Goal: Transaction & Acquisition: Purchase product/service

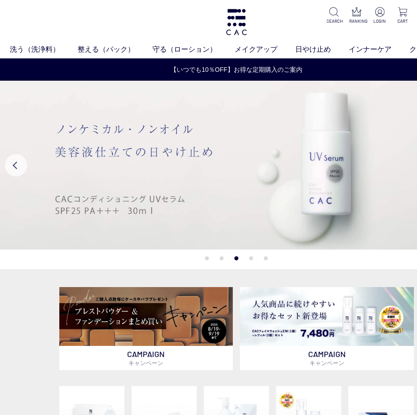
scroll to position [0, 56]
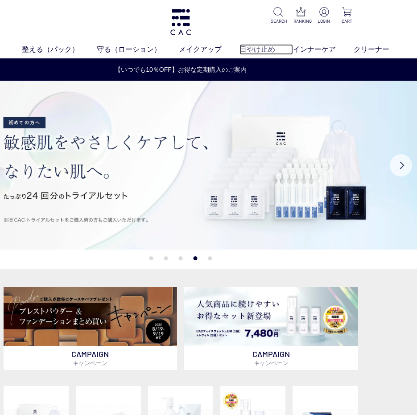
click at [265, 47] on link "日やけ止め" at bounding box center [267, 49] width 54 height 11
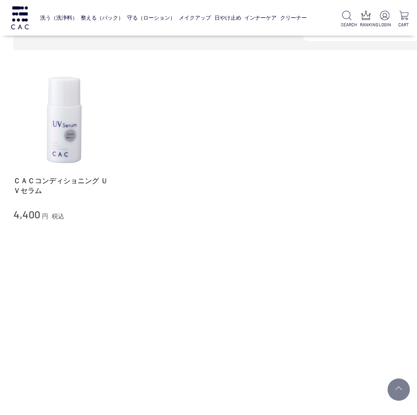
scroll to position [134, 0]
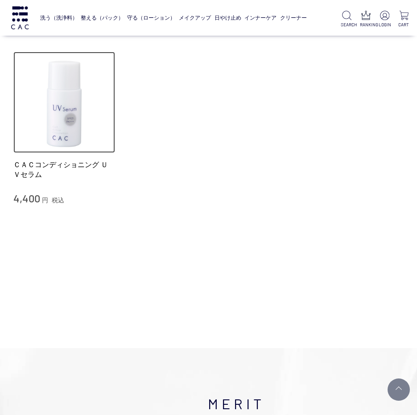
click at [67, 126] on img at bounding box center [64, 103] width 102 height 102
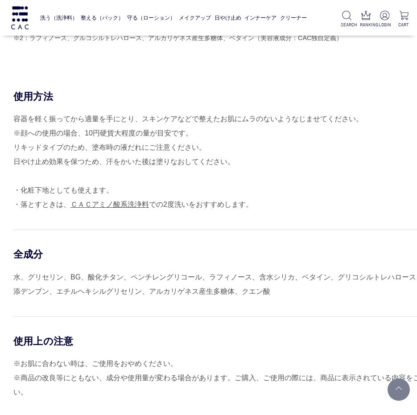
scroll to position [758, 0]
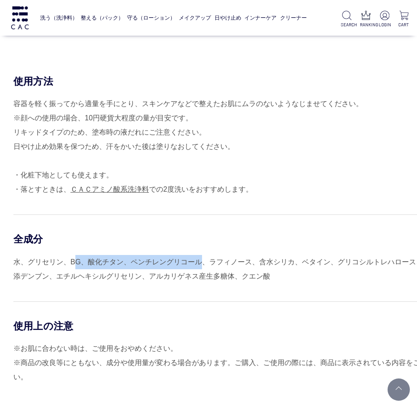
drag, startPoint x: 74, startPoint y: 265, endPoint x: 198, endPoint y: 258, distance: 125.1
click at [198, 258] on div "水、グリセリン、BG、酸化チタン、ペンチレングリコール、ラフィノース、含水シリカ、ベタイン、グリコシルトレハロース、加水分解水添デンブン、エチルヘキシルグリセ…" at bounding box center [236, 269] width 446 height 29
drag, startPoint x: 198, startPoint y: 258, endPoint x: 178, endPoint y: 264, distance: 21.3
click at [178, 264] on div "水、グリセリン、BG、酸化チタン、ペンチレングリコール、ラフィノース、含水シリカ、ベタイン、グリコシルトレハロース、加水分解水添デンブン、エチルヘキシルグリセ…" at bounding box center [236, 269] width 446 height 29
drag, startPoint x: 70, startPoint y: 263, endPoint x: 201, endPoint y: 259, distance: 130.7
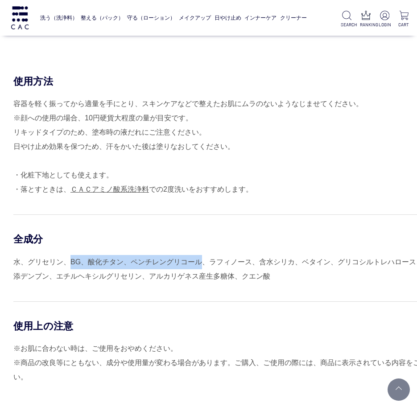
click at [201, 259] on div "水、グリセリン、BG、酸化チタン、ペンチレングリコール、ラフィノース、含水シリカ、ベタイン、グリコシルトレハロース、加水分解水添デンブン、エチルヘキシルグリセ…" at bounding box center [236, 269] width 446 height 29
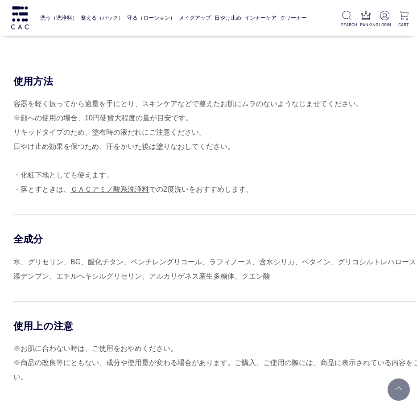
drag, startPoint x: 201, startPoint y: 259, endPoint x: 148, endPoint y: 275, distance: 55.9
click at [148, 275] on div "水、グリセリン、BG、酸化チタン、ペンチレングリコール、ラフィノース、含水シリカ、ベタイン、グリコシルトレハロース、加水分解水添デンブン、エチルヘキシルグリセ…" at bounding box center [236, 269] width 446 height 29
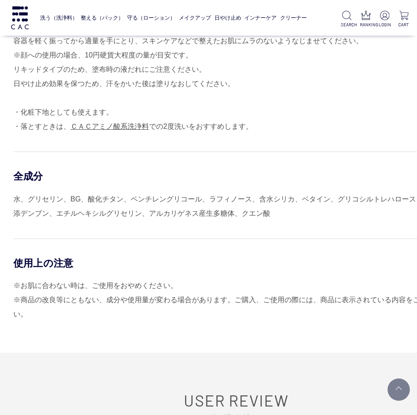
scroll to position [803, 0]
